Goal: Information Seeking & Learning: Learn about a topic

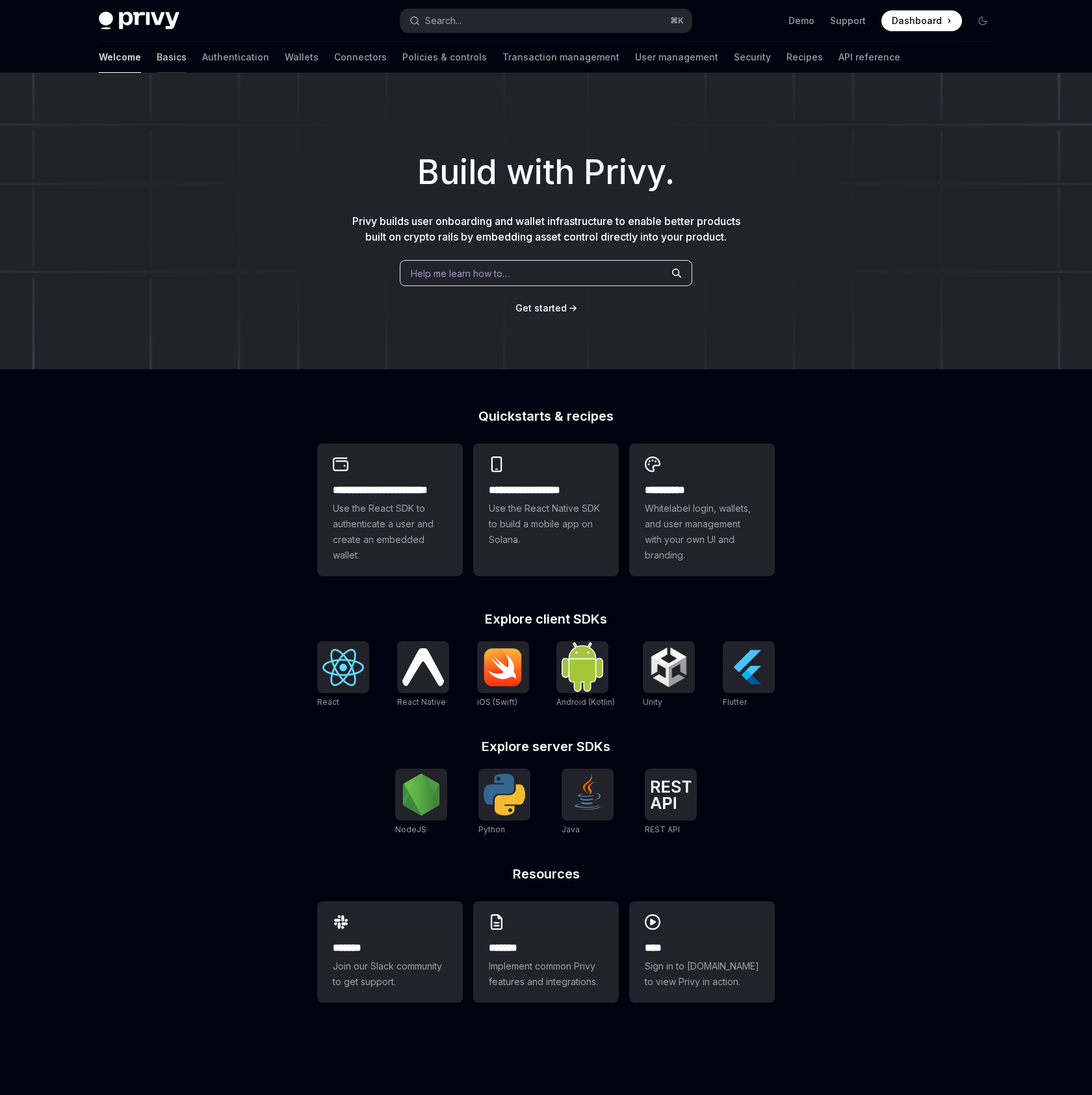
click at [157, 60] on link "Basics" at bounding box center [171, 57] width 30 height 32
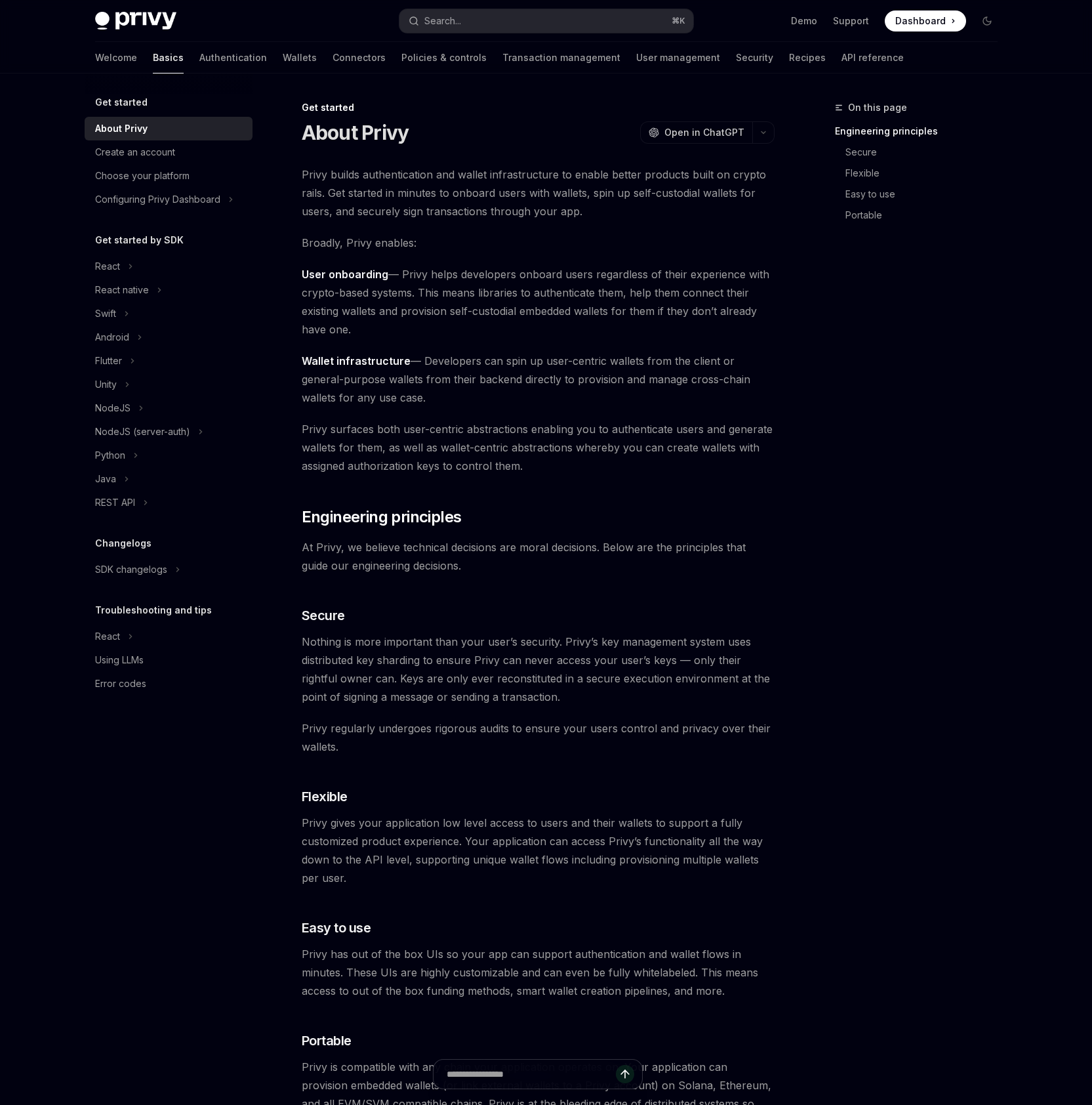
click at [422, 204] on span "Privy builds authentication and wallet infrastructure to enable better products…" at bounding box center [538, 193] width 473 height 55
click at [143, 144] on link "Create an account" at bounding box center [168, 153] width 168 height 24
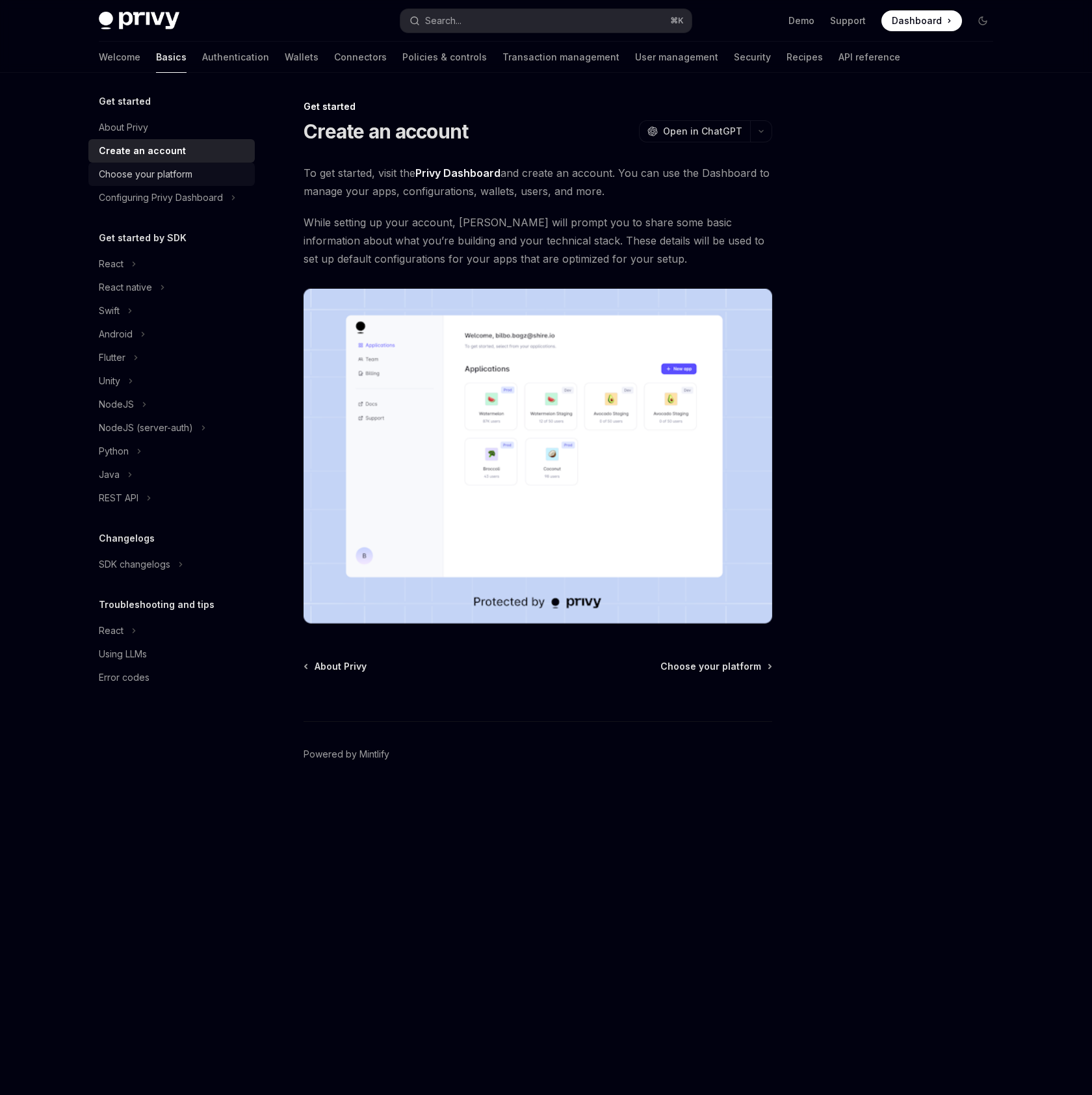
click at [142, 173] on div "Choose your platform" at bounding box center [146, 174] width 94 height 15
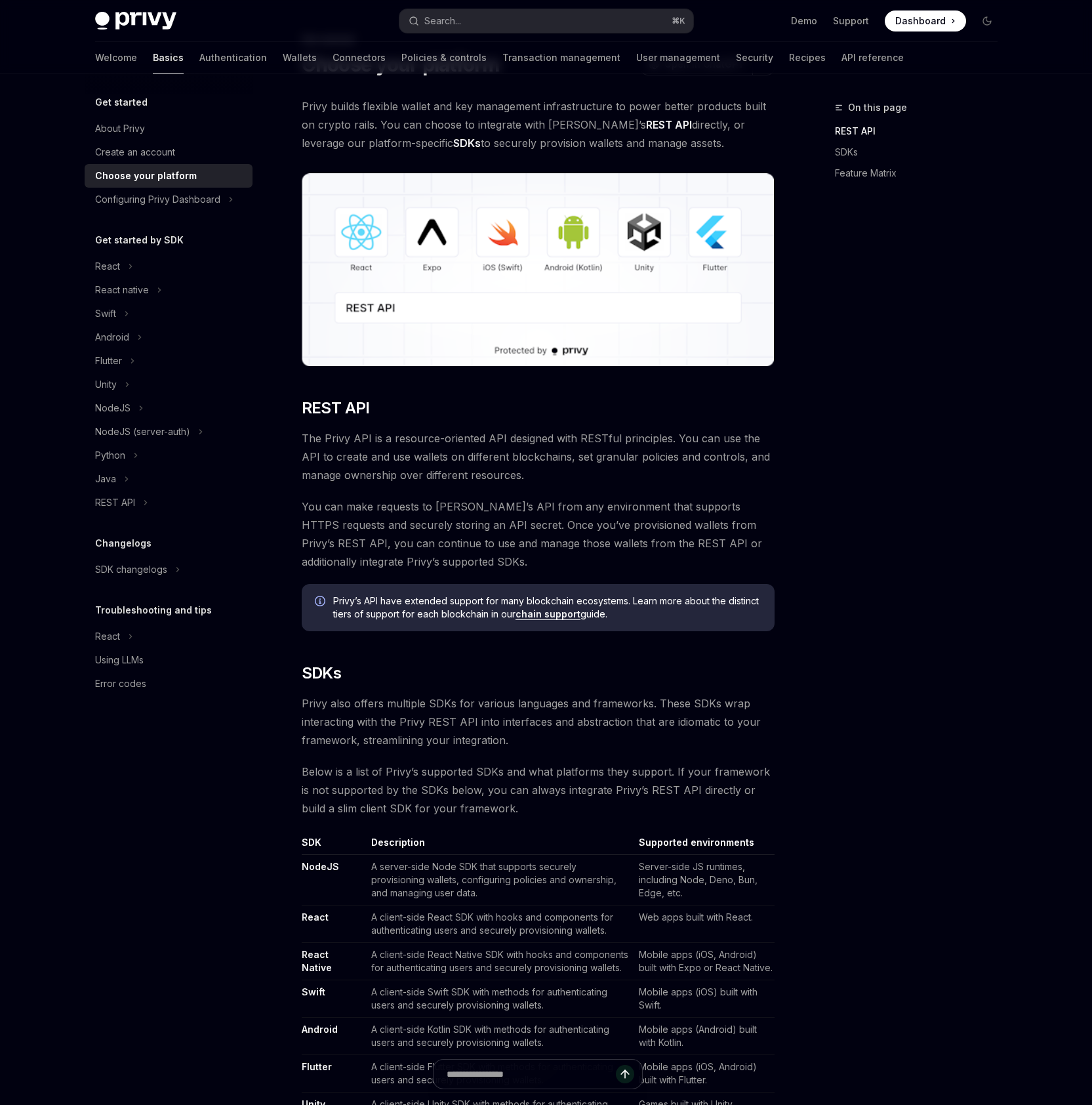
scroll to position [123, 0]
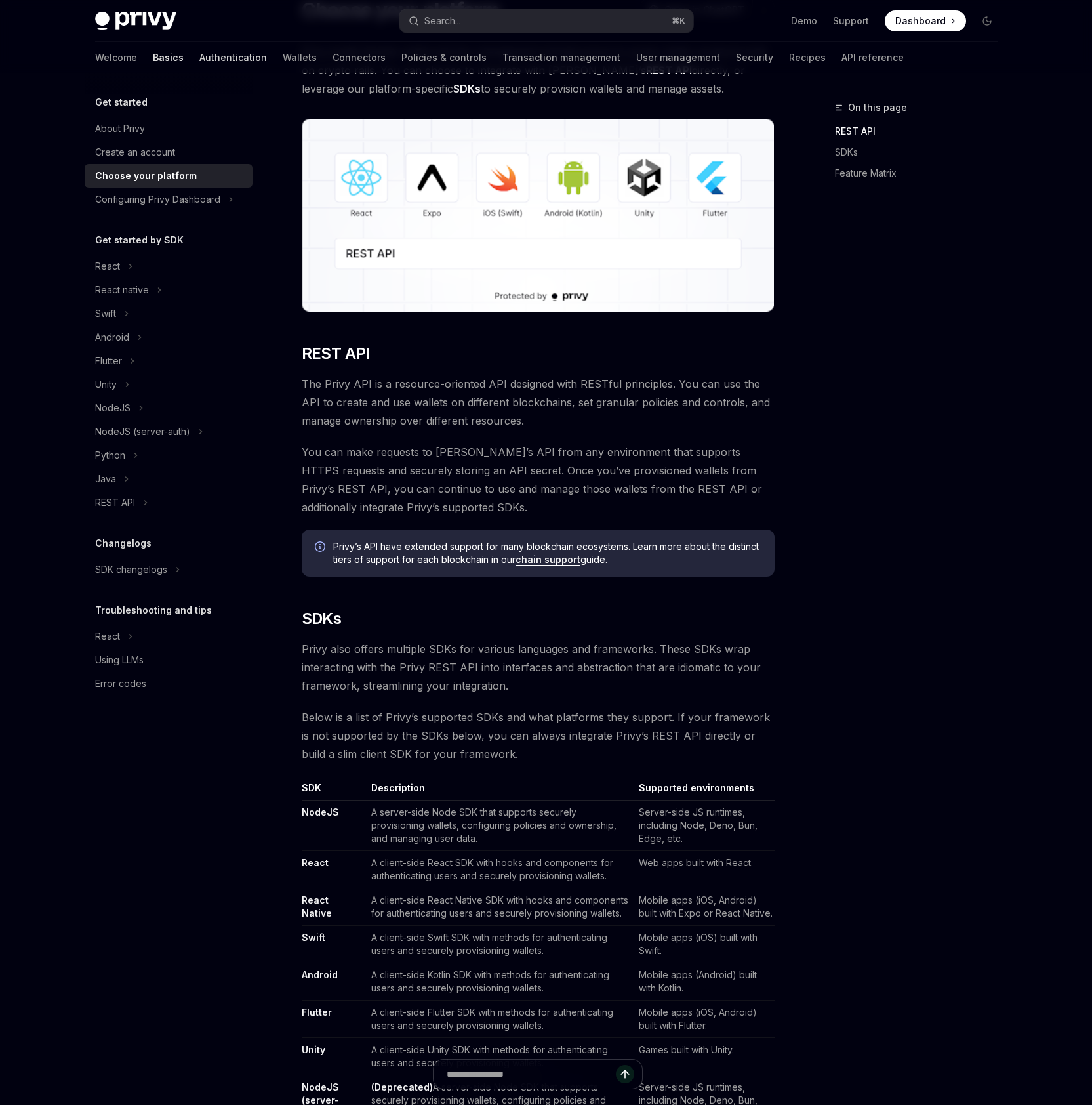
click at [199, 53] on link "Authentication" at bounding box center [233, 57] width 67 height 32
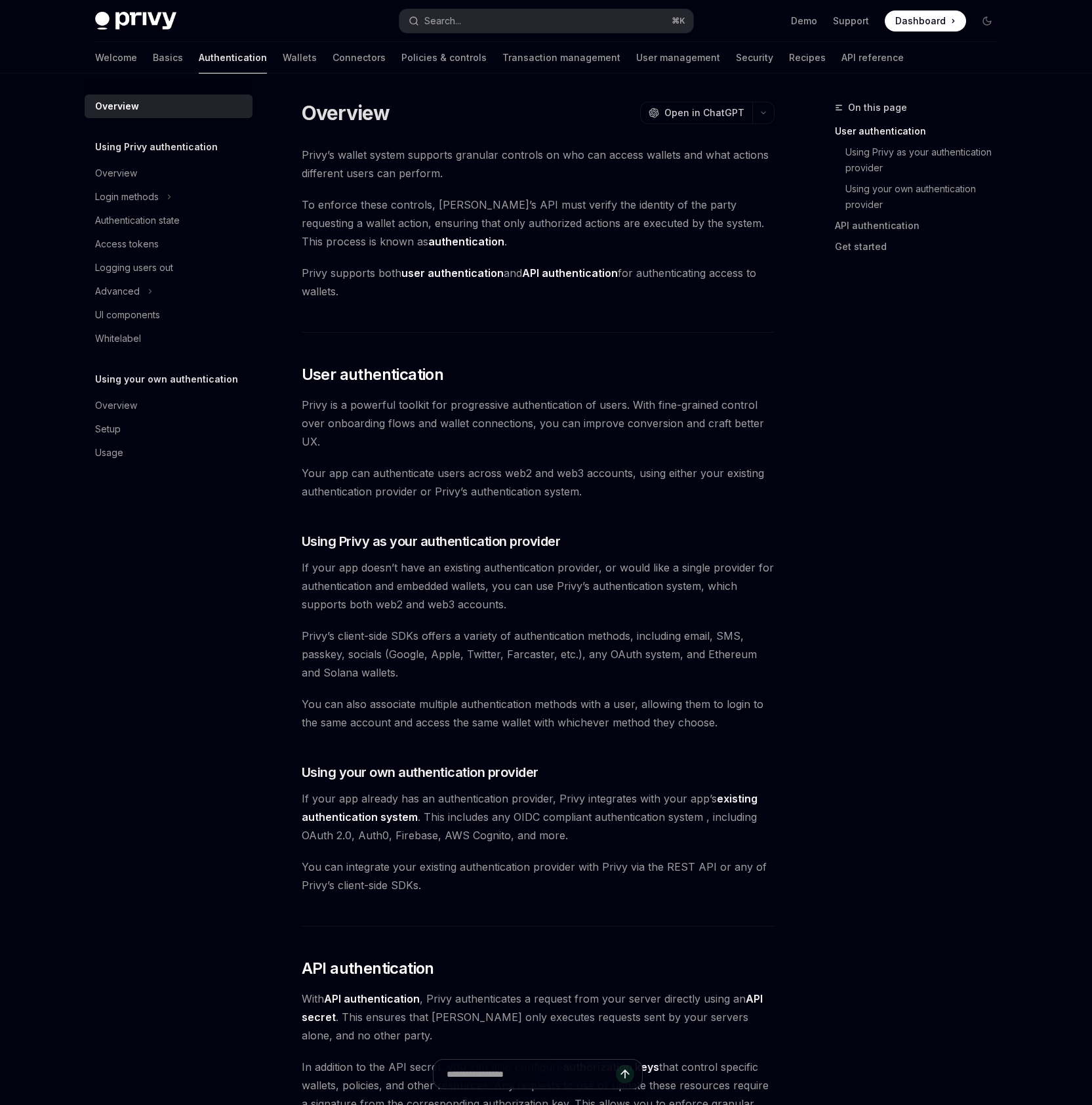
click at [689, 756] on div "Privy’s wallet system supports granular controls on who can access wallets and …" at bounding box center [538, 798] width 473 height 1306
click at [509, 559] on span "If your app doesn’t have an existing authentication provider, or would like a s…" at bounding box center [538, 585] width 473 height 55
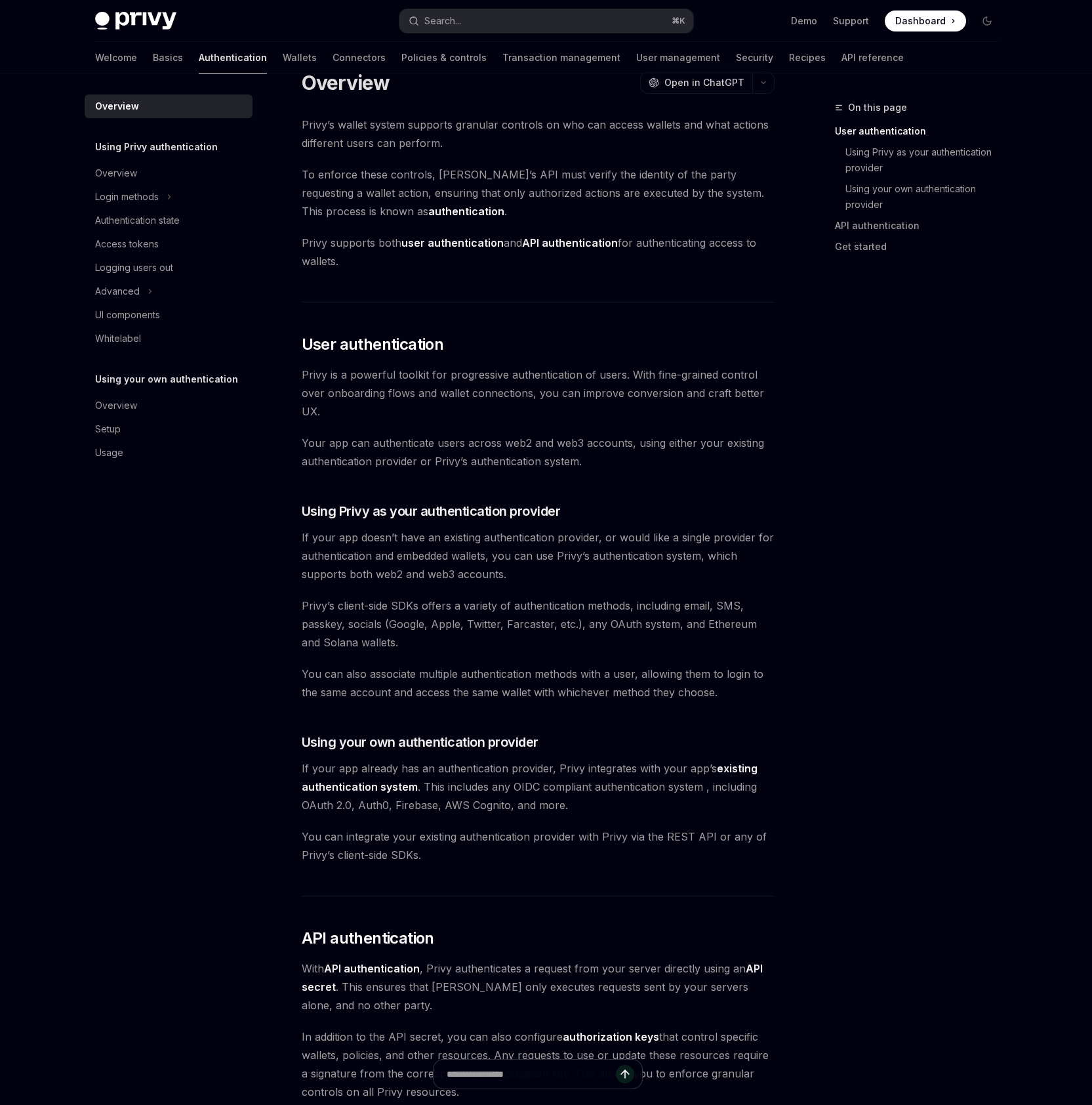
scroll to position [559, 0]
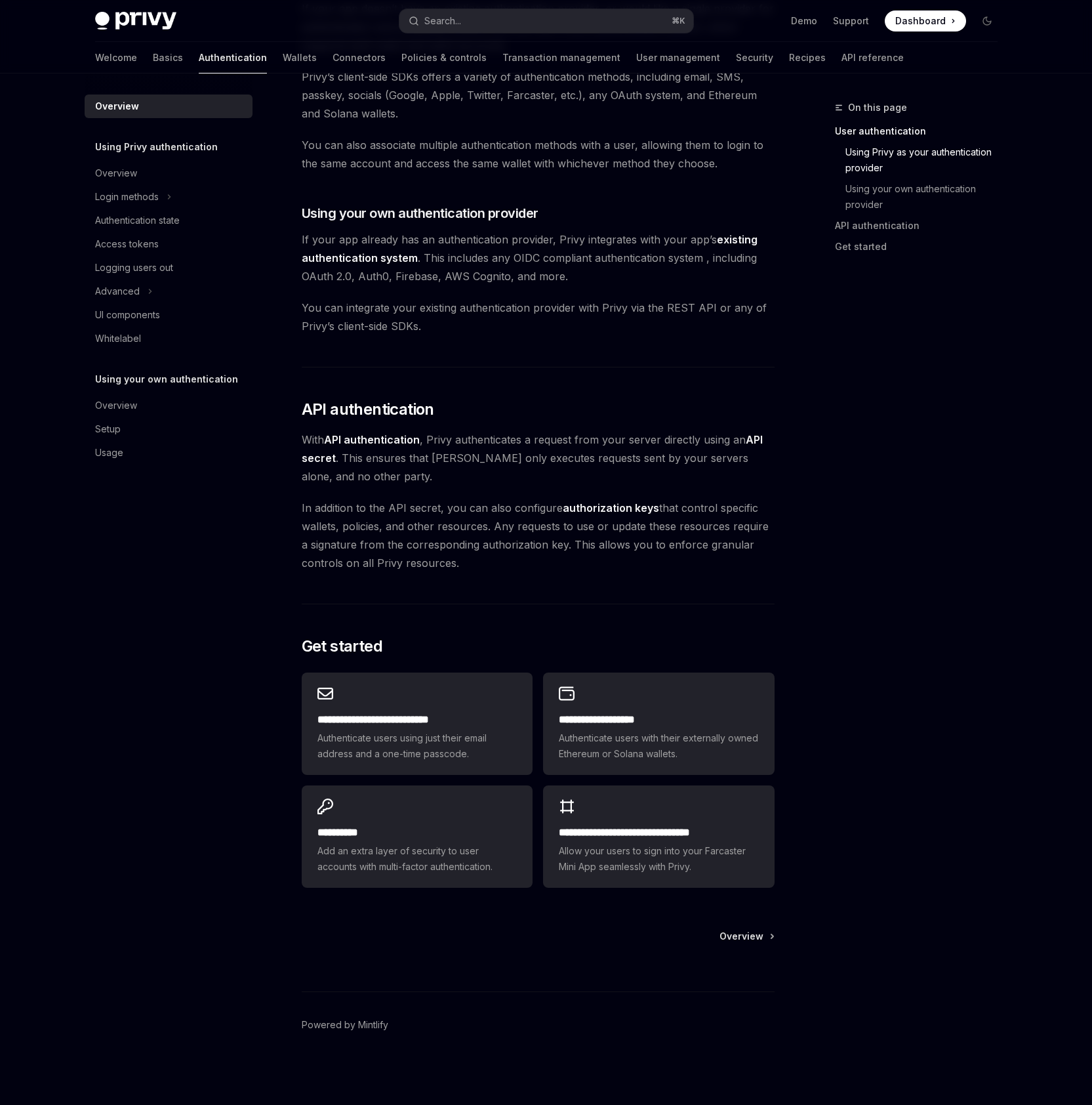
click at [351, 396] on div "Privy’s wallet system supports granular controls on who can access wallets and …" at bounding box center [538, 239] width 473 height 1306
click at [678, 126] on div "Privy’s wallet system supports granular controls on who can access wallets and …" at bounding box center [538, 239] width 473 height 1306
click at [333, 63] on link "Connectors" at bounding box center [359, 57] width 53 height 32
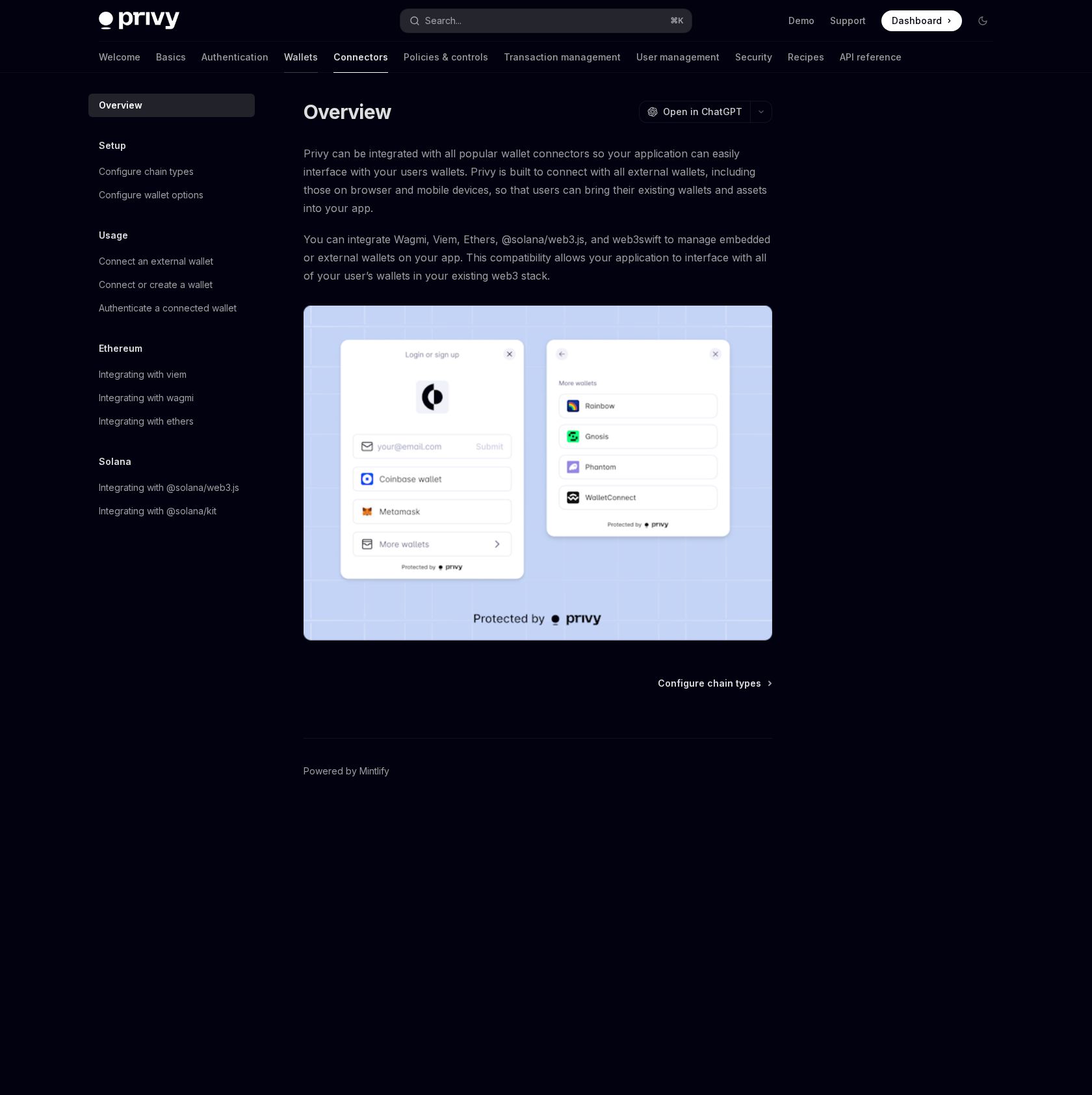
click at [284, 62] on link "Wallets" at bounding box center [302, 57] width 34 height 32
type textarea "*"
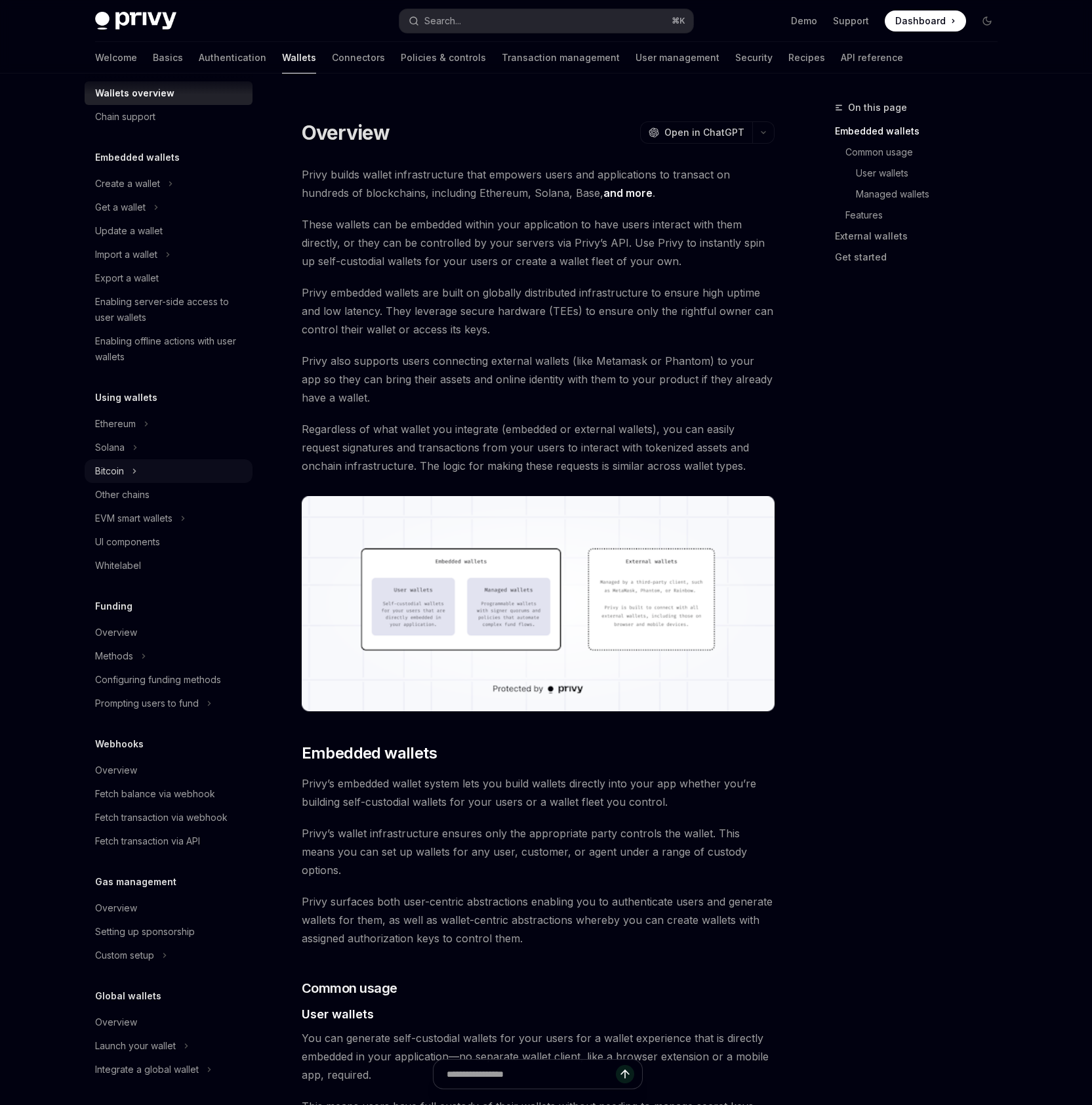
scroll to position [23, 0]
click at [486, 443] on span "Regardless of what wallet you integrate (embedded or external wallets), you can…" at bounding box center [538, 447] width 473 height 55
click at [952, 794] on div "On this page Embedded wallets Common usage User wallets Managed wallets Feature…" at bounding box center [908, 602] width 199 height 1005
click at [900, 145] on link "Common usage" at bounding box center [927, 152] width 163 height 21
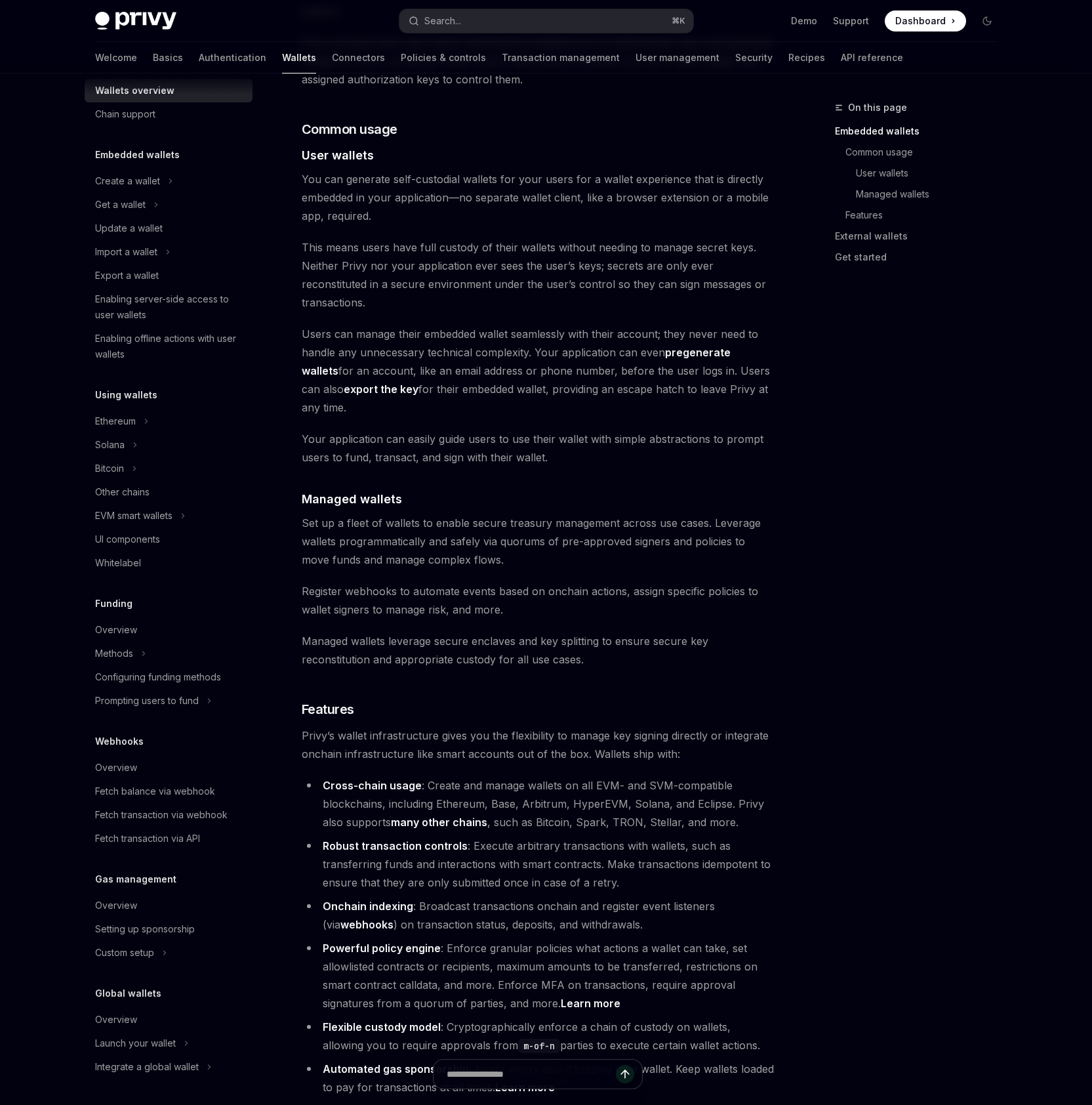
scroll to position [861, 0]
drag, startPoint x: 804, startPoint y: 494, endPoint x: 1051, endPoint y: 487, distance: 247.1
click at [804, 495] on div "On this page Embedded wallets Common usage User wallets Managed wallets Feature…" at bounding box center [546, 527] width 924 height 2629
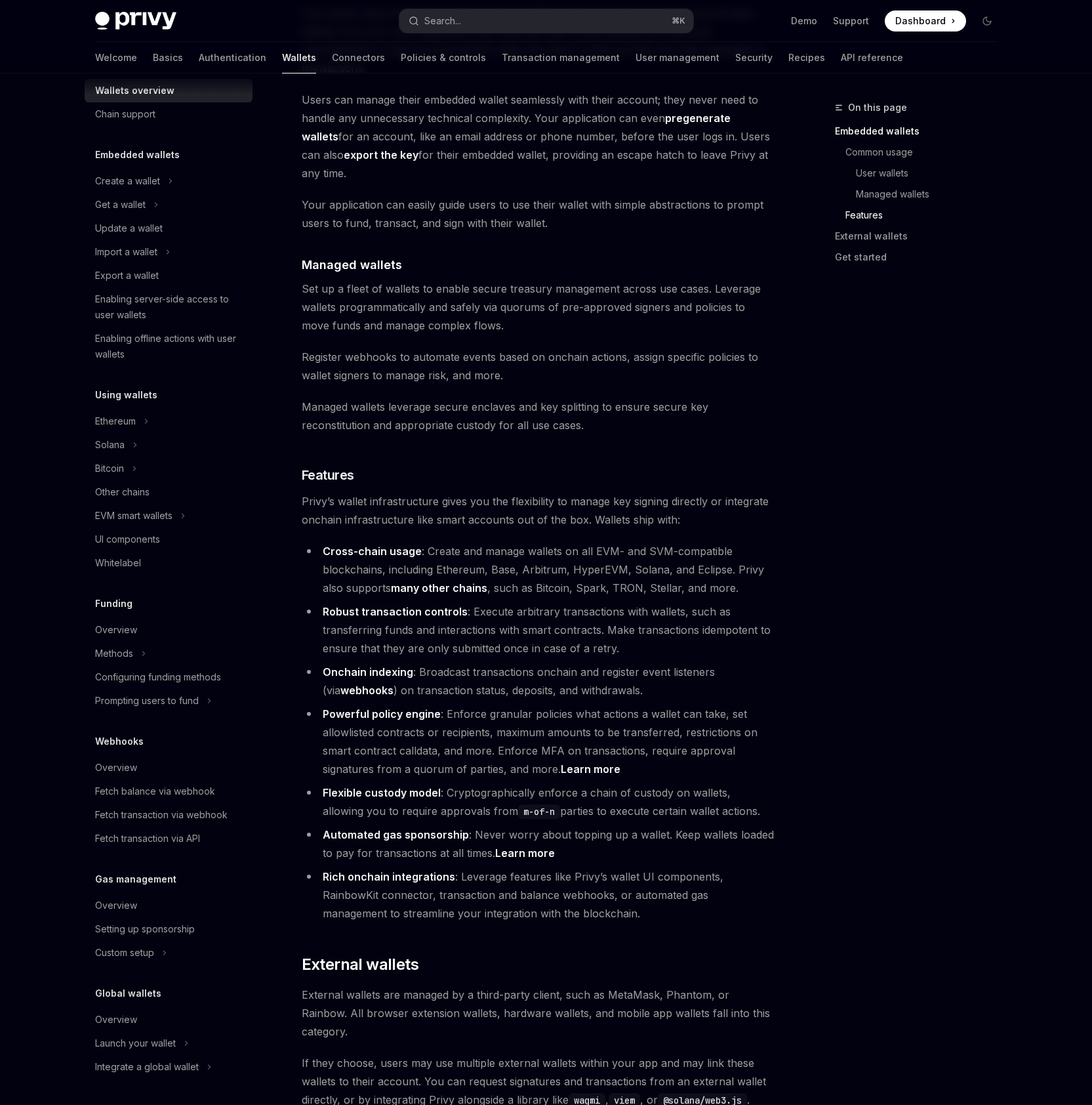
scroll to position [1524, 0]
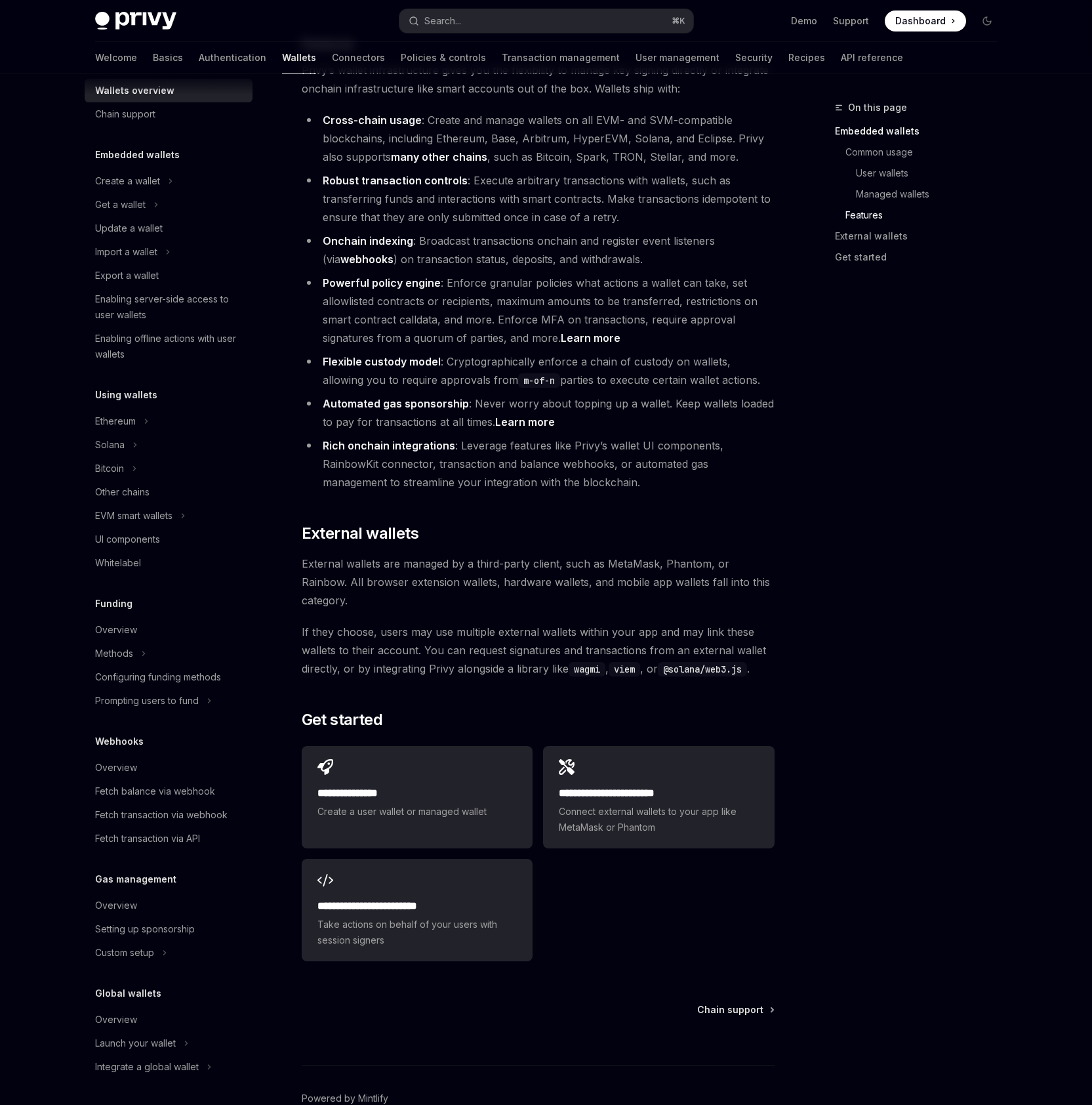
click at [956, 591] on div "On this page Embedded wallets Common usage User wallets Managed wallets Feature…" at bounding box center [908, 602] width 199 height 1005
